Goal: Task Accomplishment & Management: Complete application form

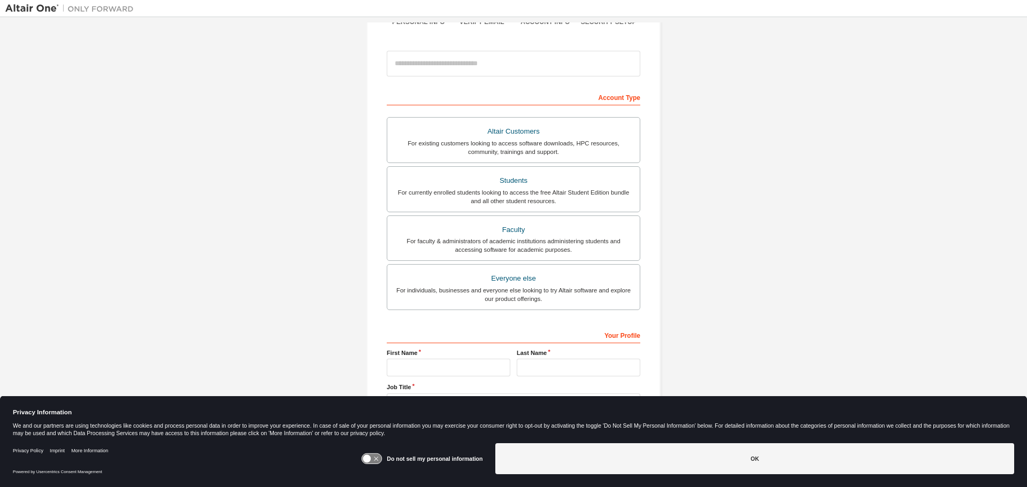
scroll to position [107, 0]
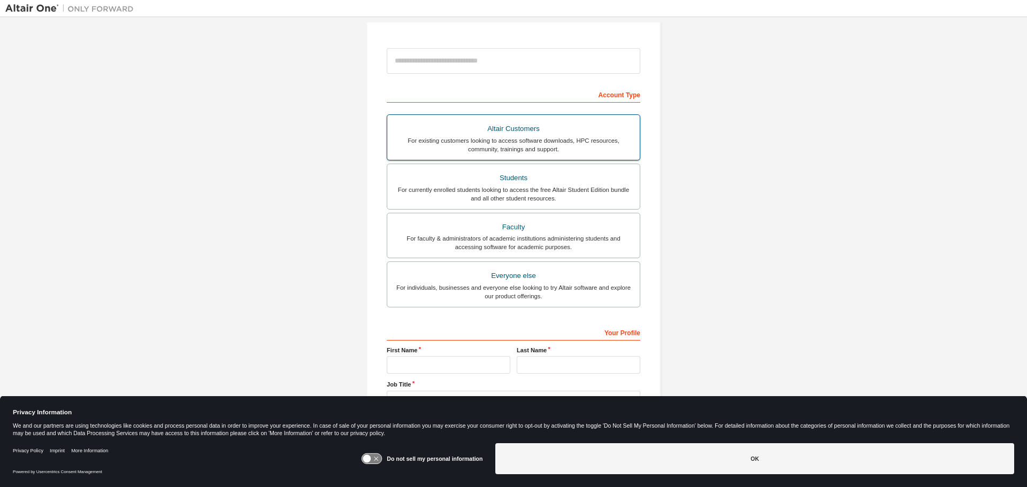
click at [577, 139] on div "For existing customers looking to access software downloads, HPC resources, com…" at bounding box center [514, 144] width 240 height 17
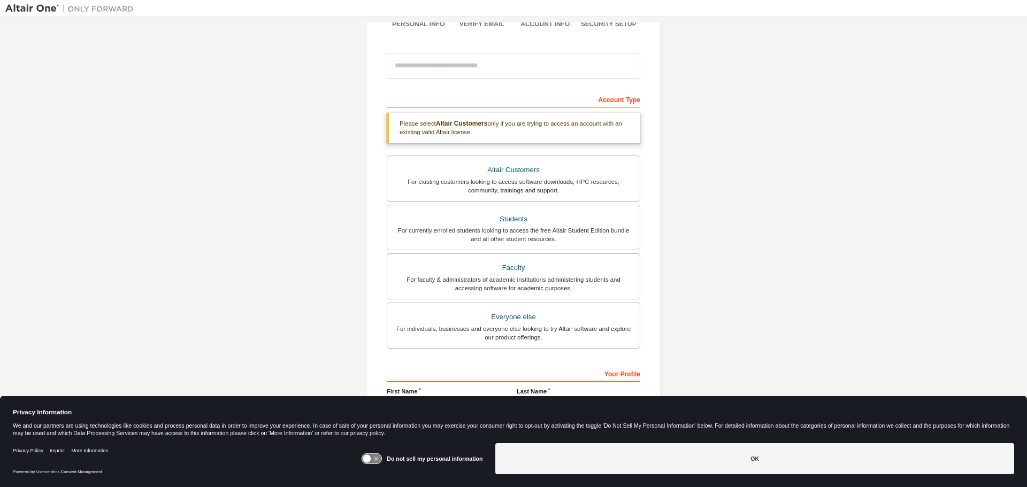
scroll to position [175, 0]
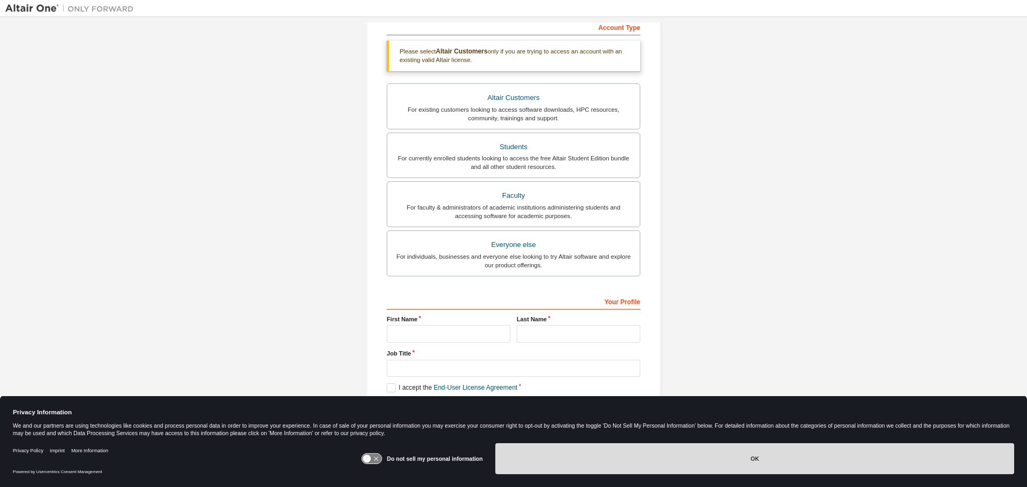
click at [578, 456] on button "OK" at bounding box center [754, 459] width 519 height 31
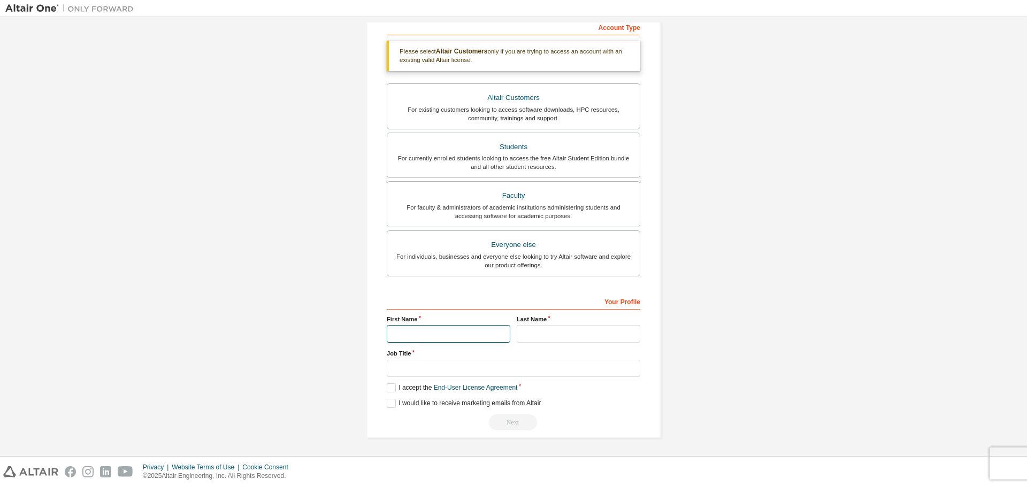
click at [445, 333] on input "text" at bounding box center [449, 334] width 124 height 18
type input "******"
type input "***"
type input "*"
click at [390, 386] on label "I accept the End-User License Agreement" at bounding box center [452, 388] width 131 height 9
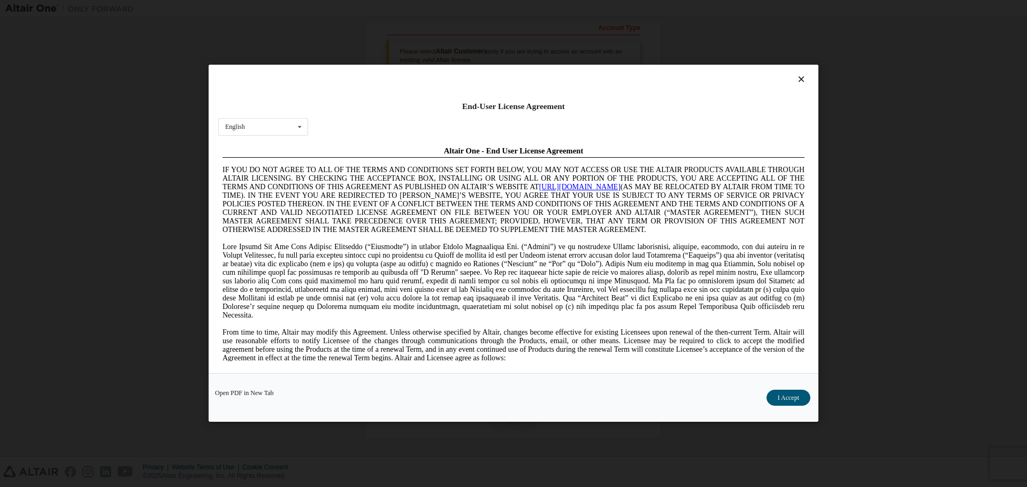
scroll to position [0, 0]
click at [775, 392] on button "I Accept" at bounding box center [789, 399] width 44 height 16
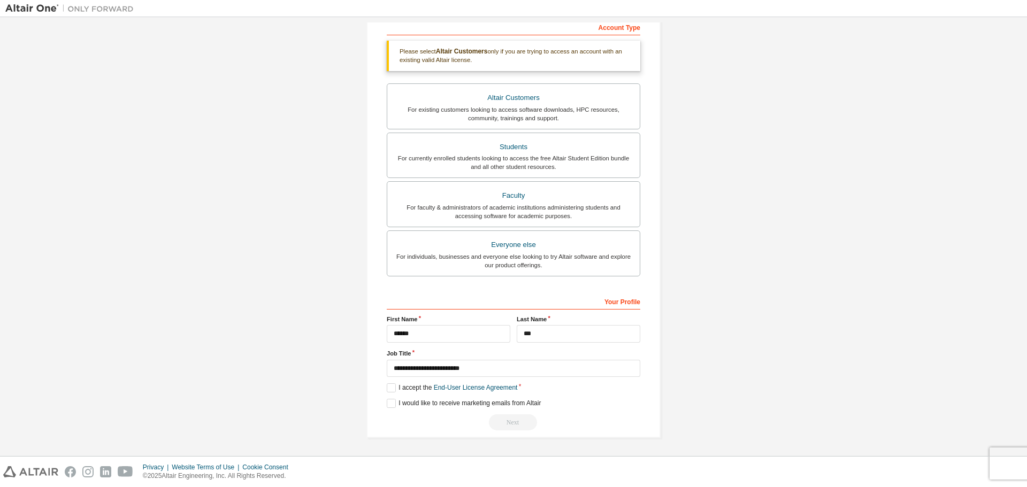
click at [516, 421] on div "Next" at bounding box center [514, 423] width 254 height 16
click at [392, 401] on label "I would like to receive marketing emails from Altair" at bounding box center [464, 403] width 154 height 9
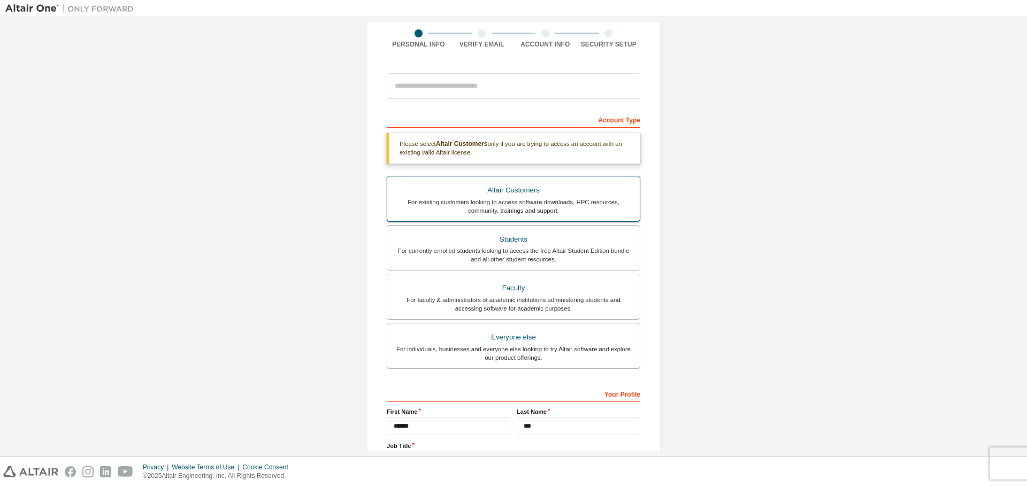
scroll to position [175, 0]
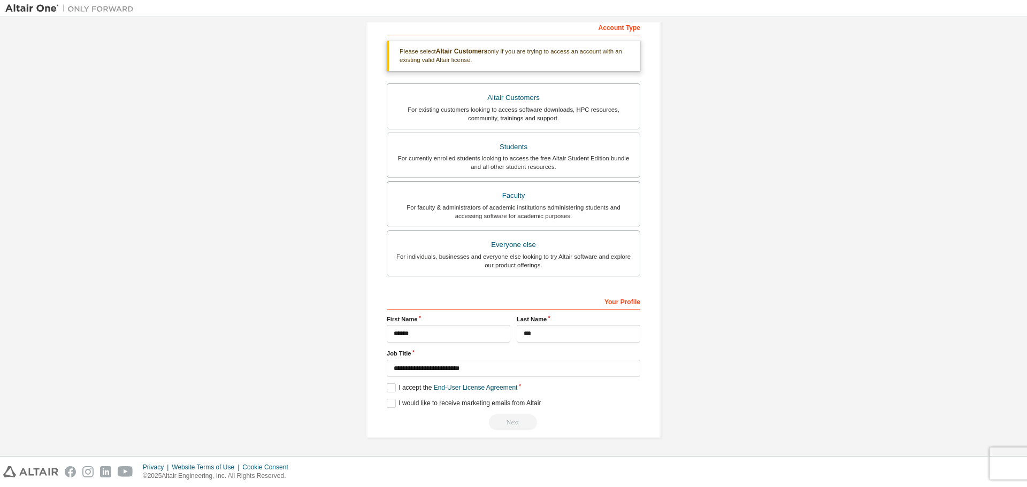
click at [510, 425] on div "Next" at bounding box center [514, 423] width 254 height 16
click at [391, 400] on label "I would like to receive marketing emails from Altair" at bounding box center [464, 403] width 154 height 9
drag, startPoint x: 496, startPoint y: 418, endPoint x: 498, endPoint y: 332, distance: 86.7
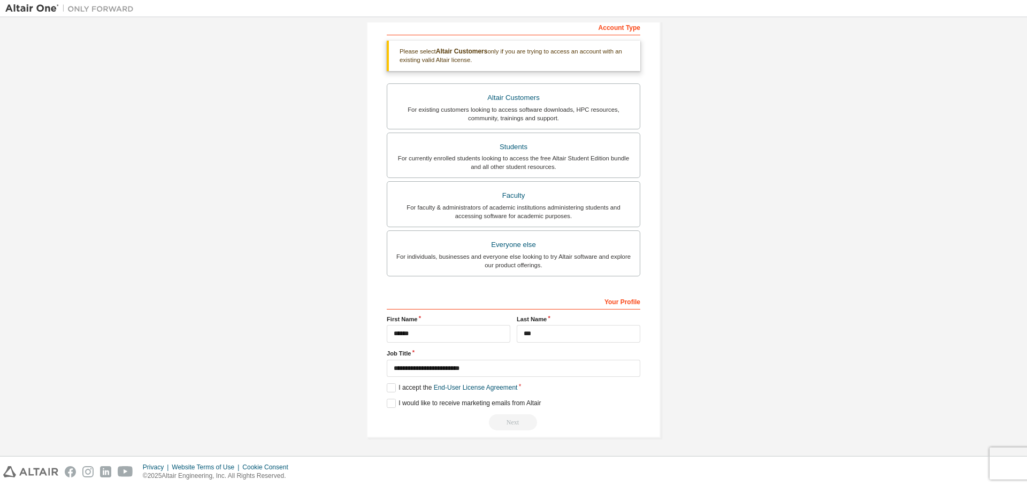
click at [496, 418] on div "Next" at bounding box center [514, 423] width 254 height 16
click at [518, 109] on div "For existing customers looking to access software downloads, HPC resources, com…" at bounding box center [514, 113] width 240 height 17
click at [508, 431] on div "Next" at bounding box center [514, 423] width 254 height 16
click at [464, 391] on link "End-User License Agreement" at bounding box center [476, 387] width 84 height 7
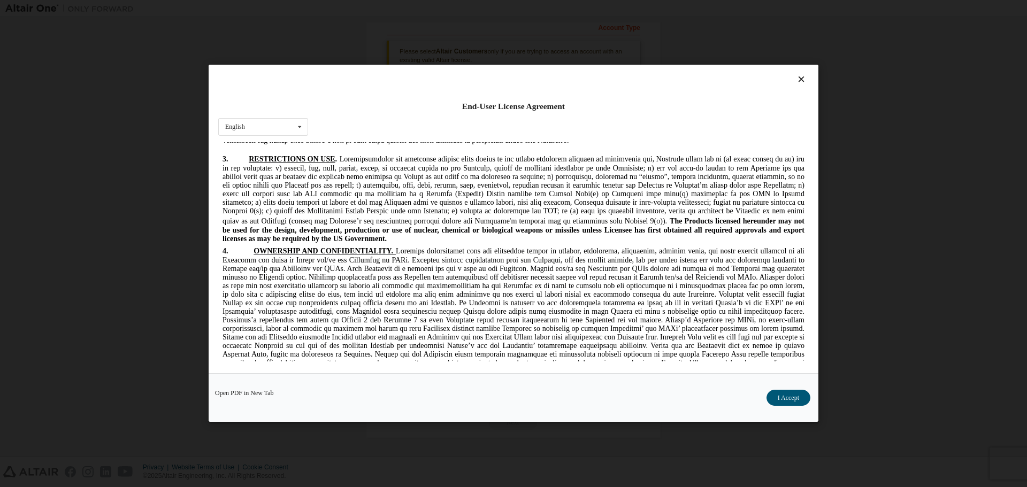
scroll to position [2713, 0]
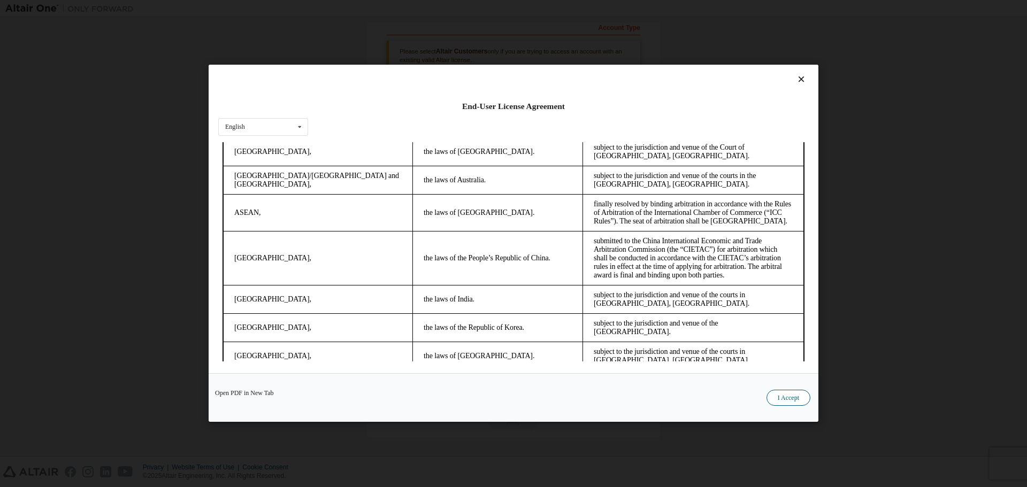
click at [797, 400] on button "I Accept" at bounding box center [789, 399] width 44 height 16
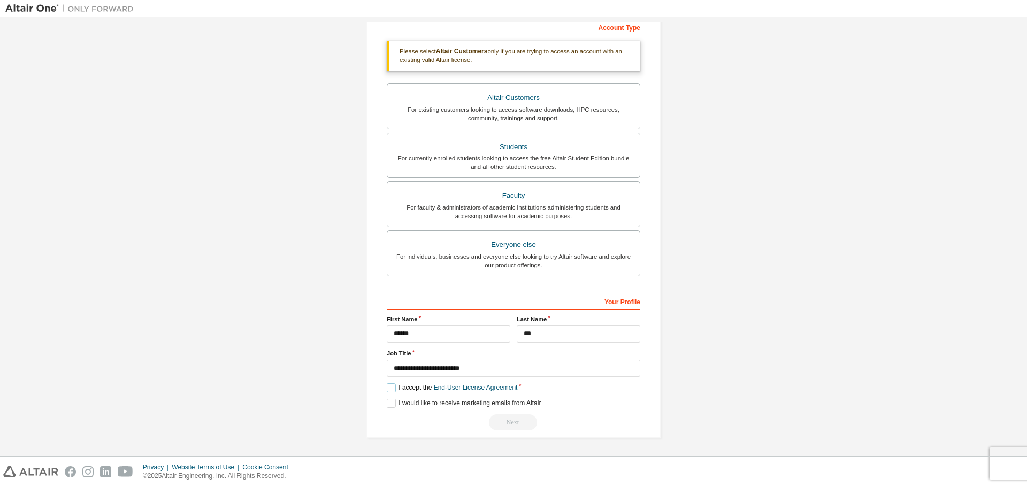
click at [387, 388] on label "I accept the End-User License Agreement" at bounding box center [452, 388] width 131 height 9
click at [388, 391] on label "I accept the End-User License Agreement" at bounding box center [452, 388] width 131 height 9
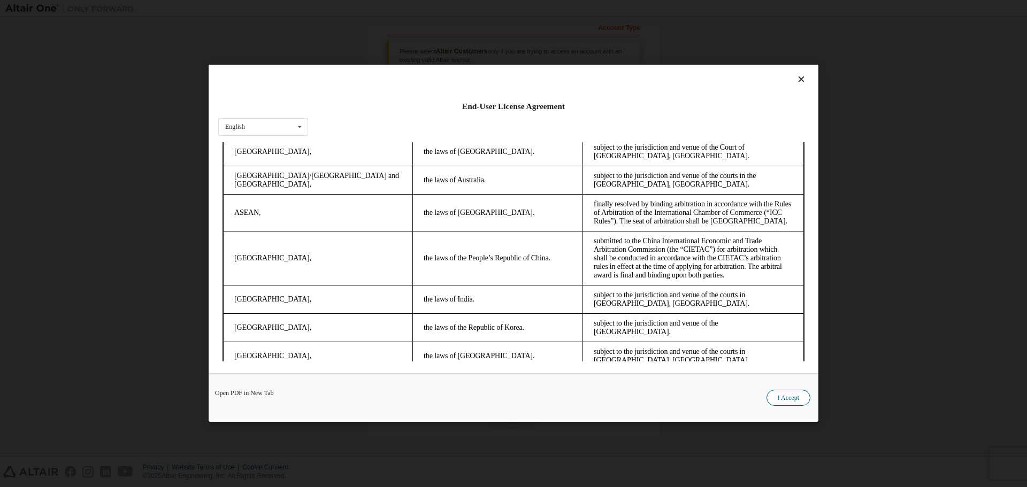
click at [785, 398] on button "I Accept" at bounding box center [789, 399] width 44 height 16
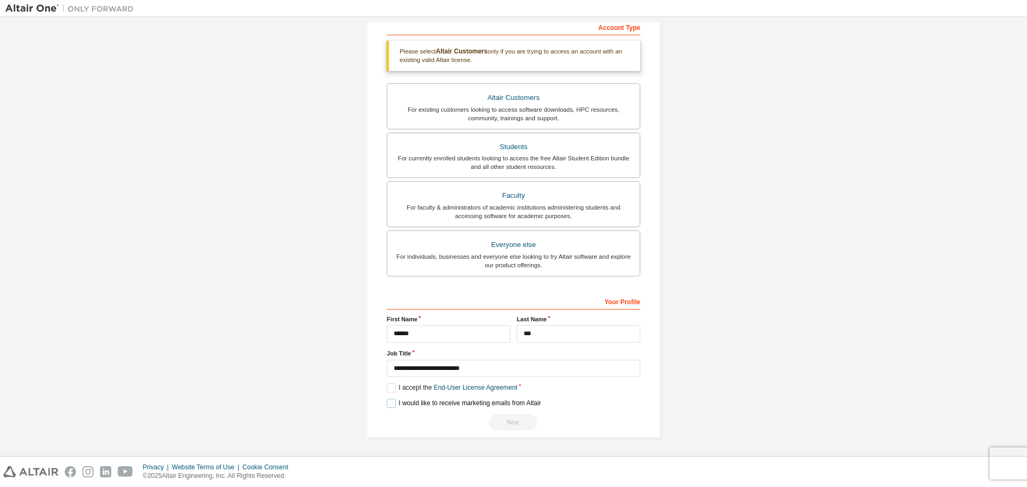
click at [391, 402] on label "I would like to receive marketing emails from Altair" at bounding box center [464, 403] width 154 height 9
click at [514, 375] on input "**********" at bounding box center [514, 369] width 254 height 18
click at [310, 384] on div "Create an Altair One Account For Free Trials, Licenses, Downloads, Learning & D…" at bounding box center [513, 149] width 1017 height 603
click at [483, 367] on input "**********" at bounding box center [514, 369] width 254 height 18
type input "*"
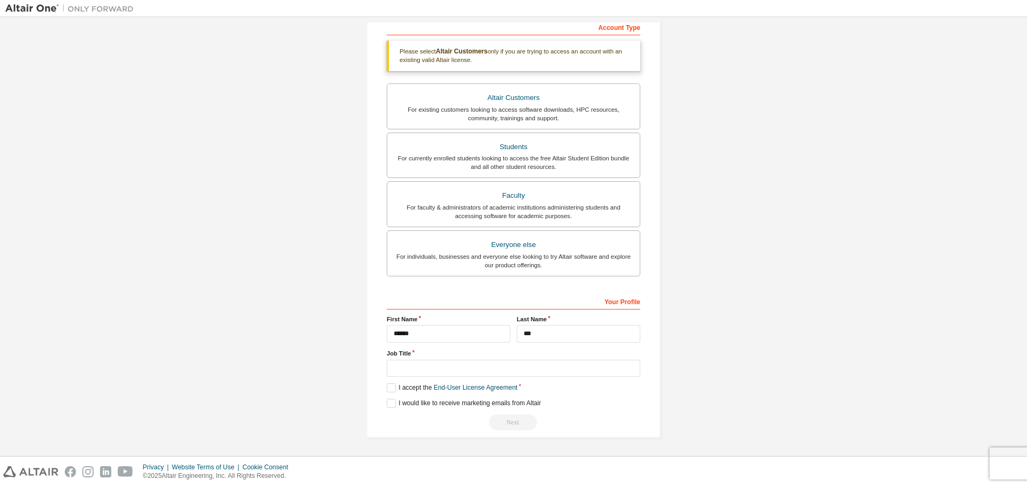
click at [265, 366] on div "Create an Altair One Account For Free Trials, Licenses, Downloads, Learning & D…" at bounding box center [513, 149] width 1017 height 603
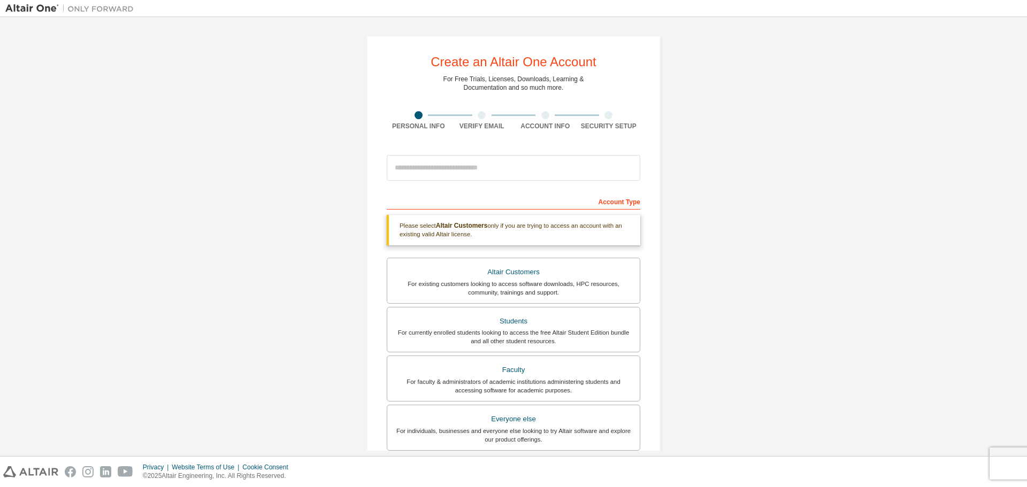
scroll to position [2, 0]
click at [462, 172] on input "email" at bounding box center [514, 166] width 254 height 26
type input "**********"
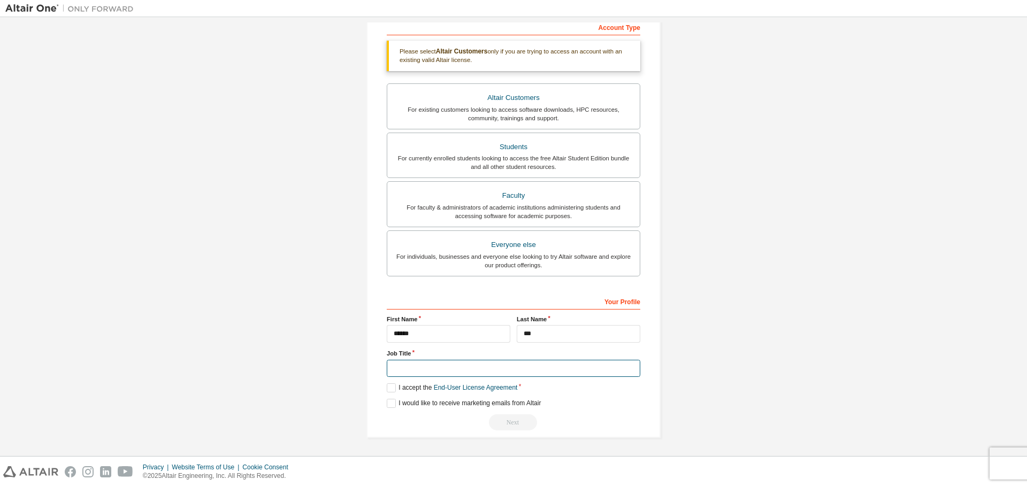
click at [423, 374] on input "text" at bounding box center [514, 369] width 254 height 18
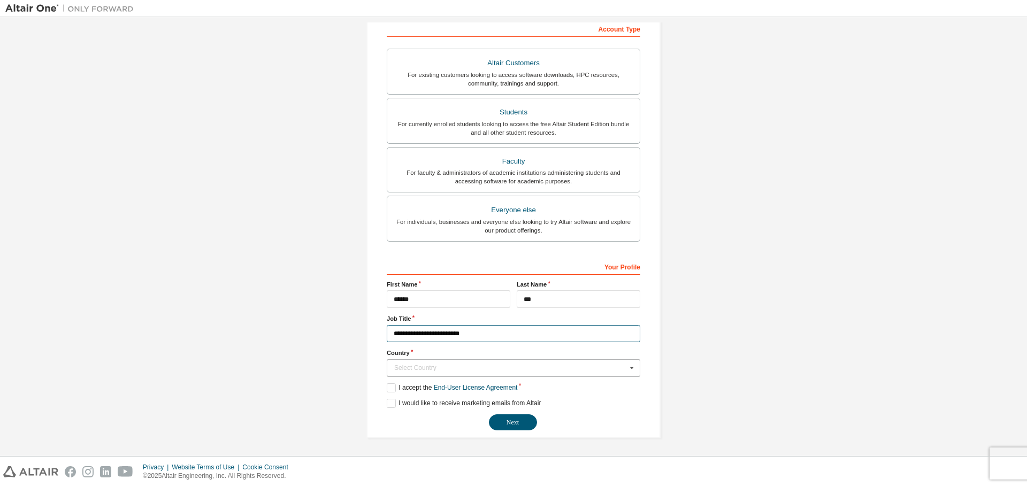
type input "**********"
click at [460, 367] on div "Select Country" at bounding box center [510, 368] width 233 height 6
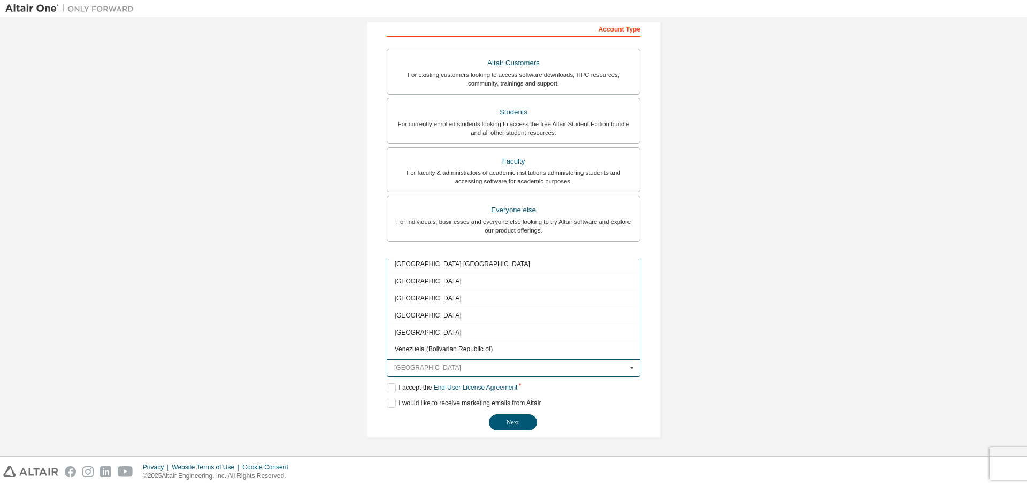
scroll to position [3801, 0]
click at [461, 278] on div "[GEOGRAPHIC_DATA]" at bounding box center [513, 281] width 253 height 17
type input "***"
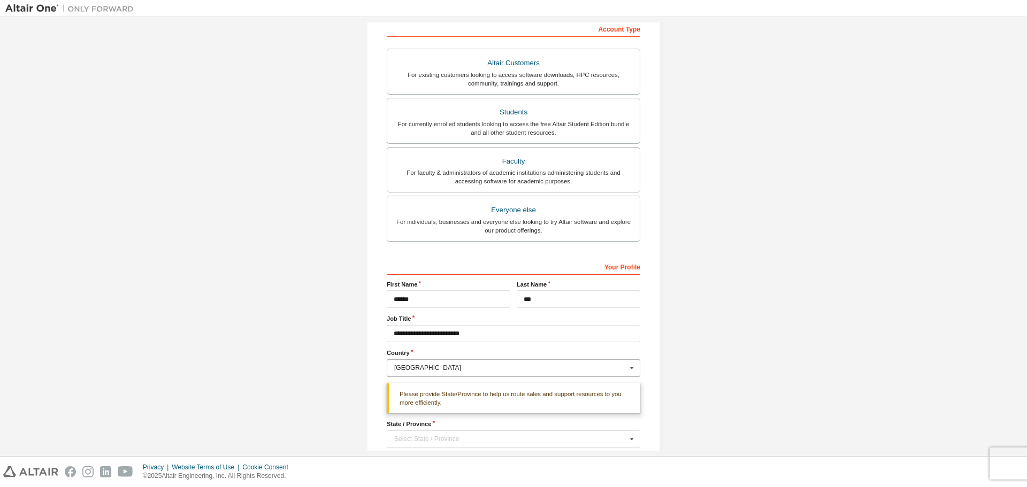
scroll to position [244, 0]
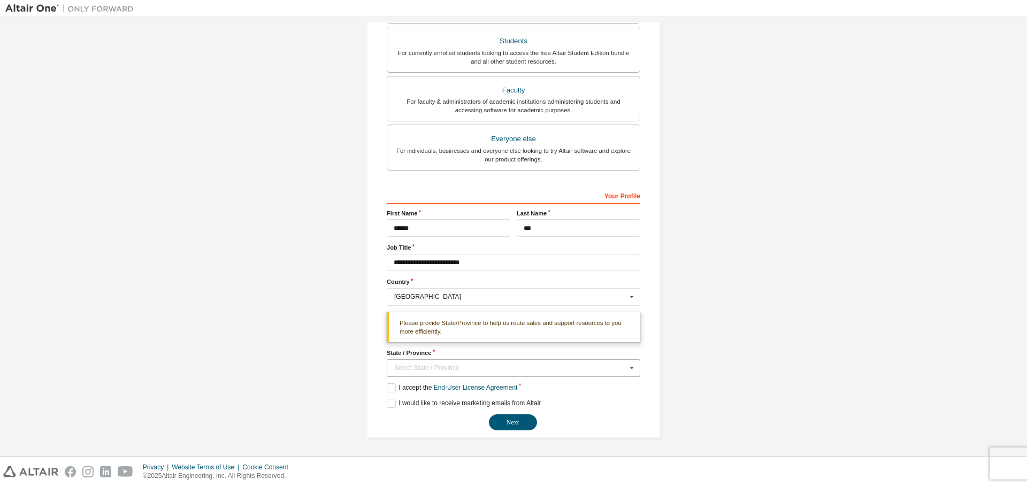
click at [489, 368] on div "Select State / Province" at bounding box center [510, 368] width 233 height 6
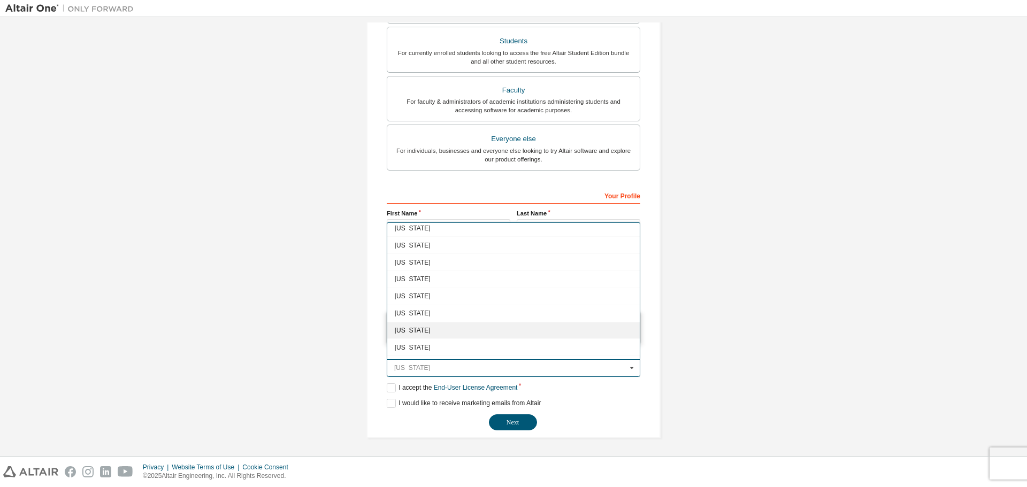
scroll to position [214, 0]
click at [448, 227] on div "[US_STATE]" at bounding box center [513, 221] width 253 height 17
type input "**"
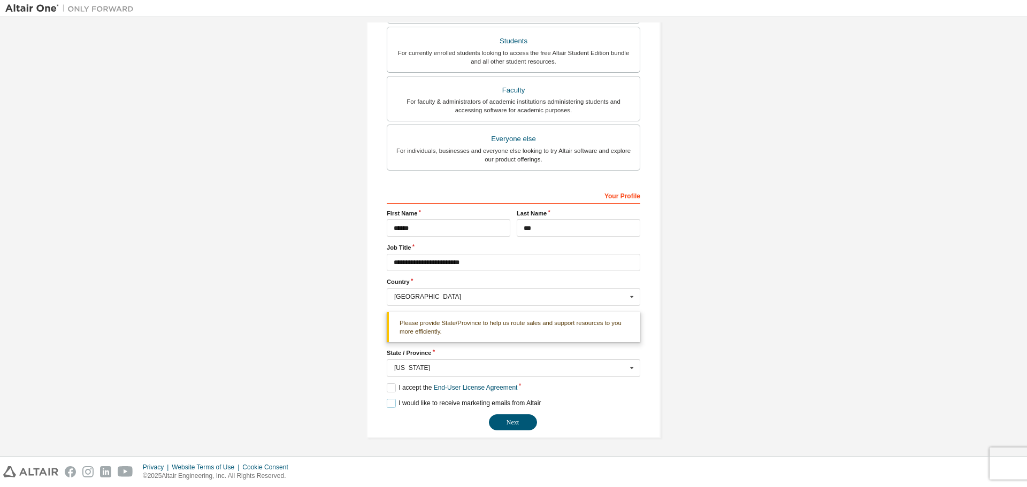
click at [440, 400] on label "I would like to receive marketing emails from Altair" at bounding box center [464, 403] width 154 height 9
click at [513, 420] on button "Next" at bounding box center [513, 423] width 48 height 16
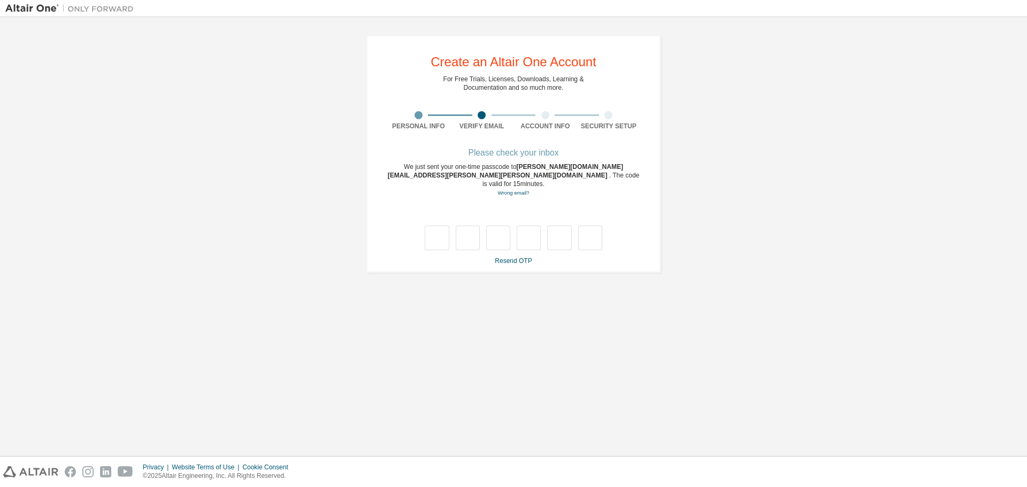
scroll to position [0, 0]
click at [428, 228] on input "text" at bounding box center [437, 238] width 24 height 25
type input "*"
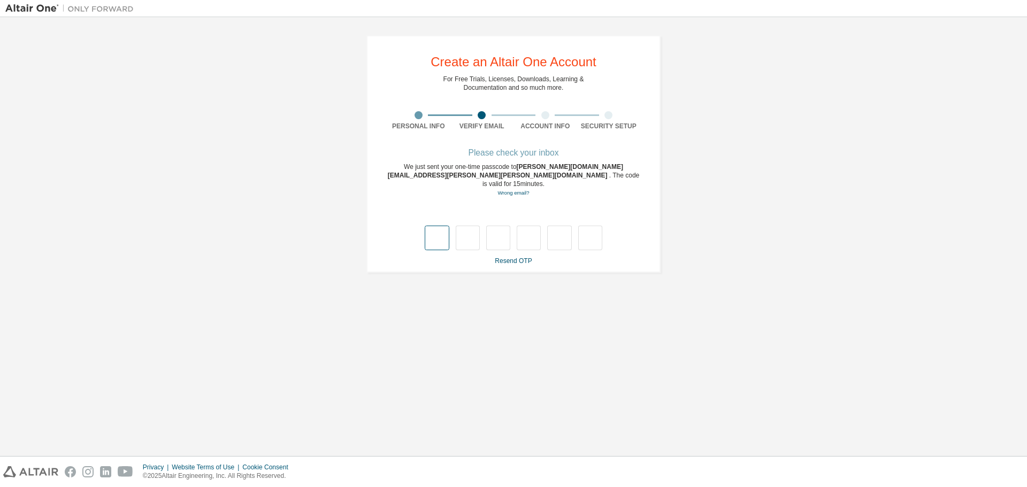
type input "*"
